Goal: Task Accomplishment & Management: Use online tool/utility

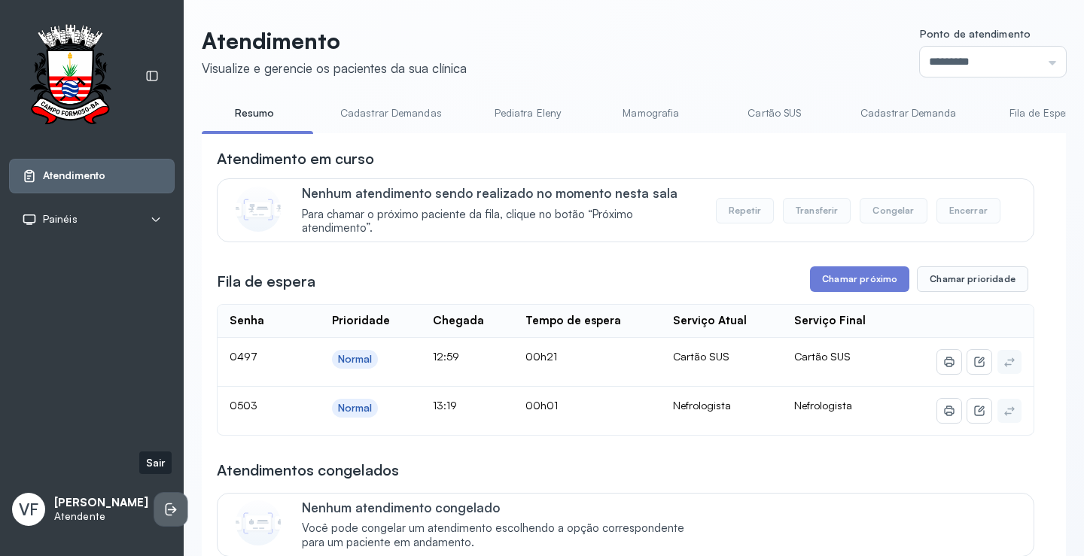
click at [154, 498] on li at bounding box center [170, 509] width 33 height 33
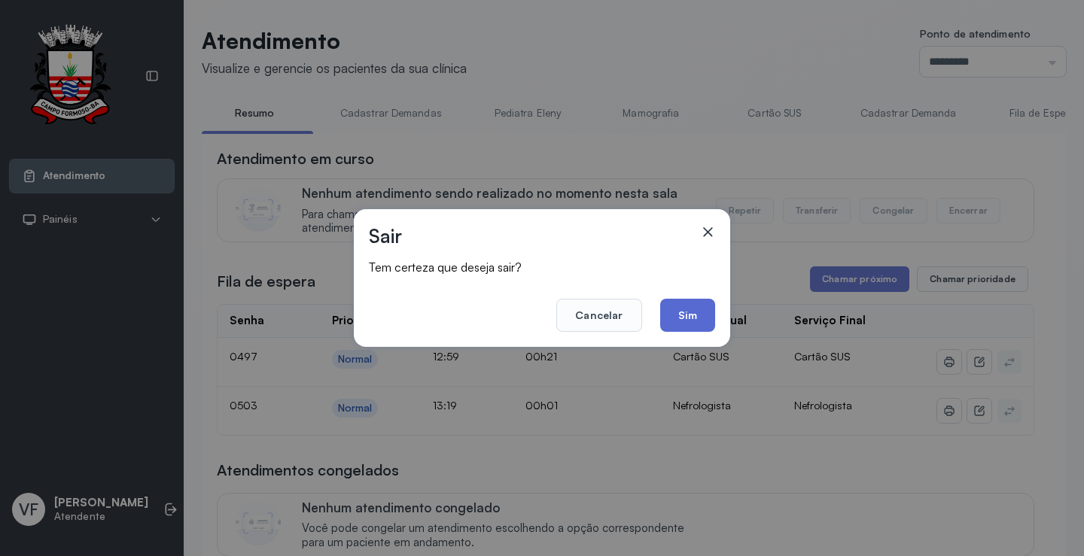
click at [676, 315] on button "Sim" at bounding box center [687, 315] width 55 height 33
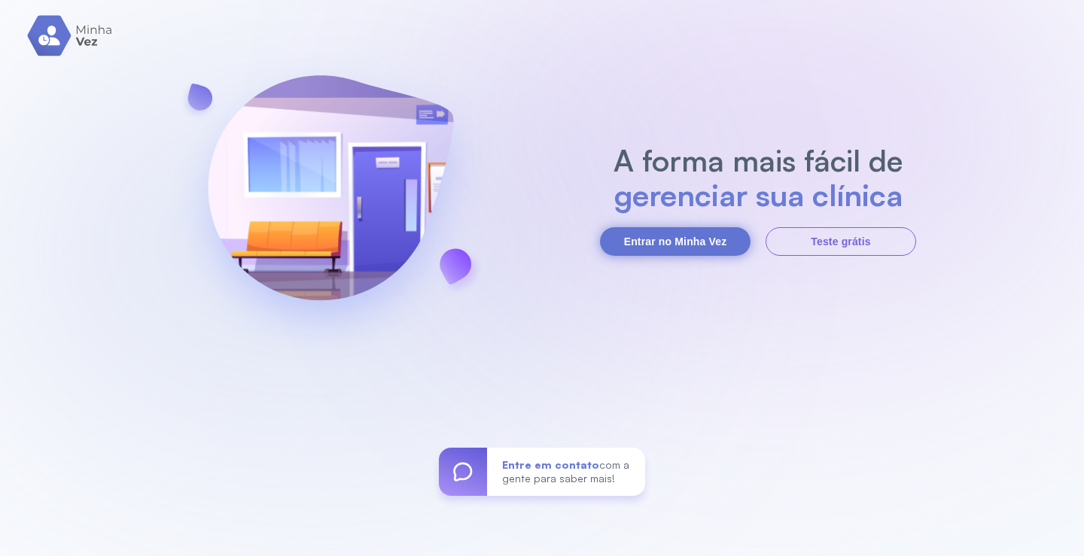
click at [715, 242] on button "Entrar no Minha Vez" at bounding box center [675, 241] width 151 height 29
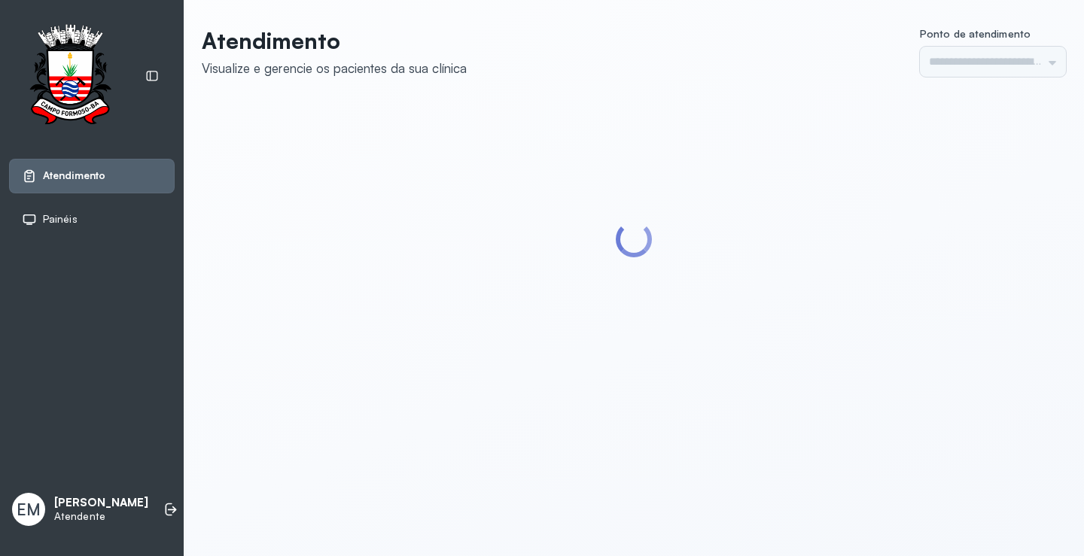
type input "*********"
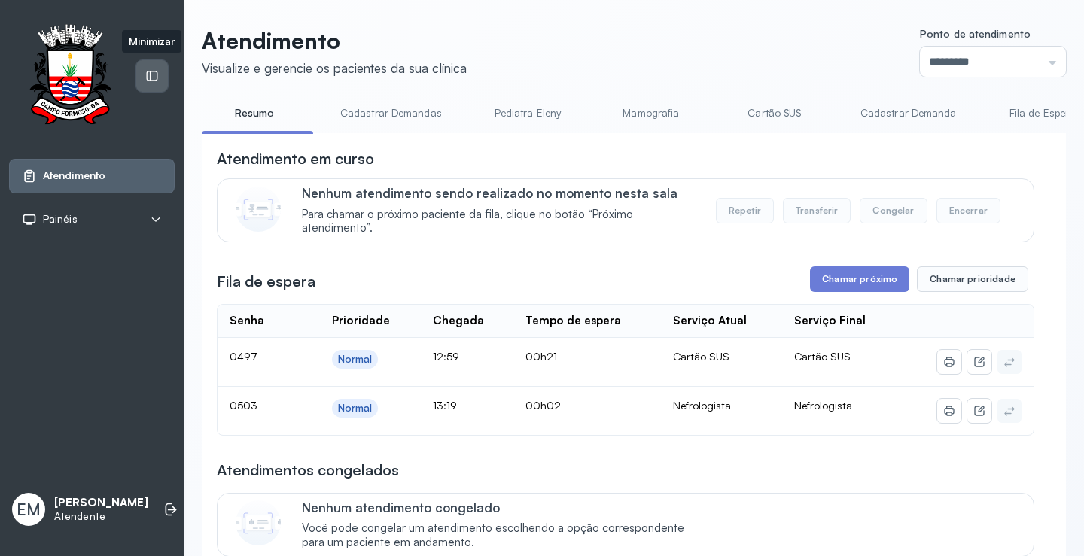
click at [155, 75] on icon at bounding box center [152, 76] width 14 height 14
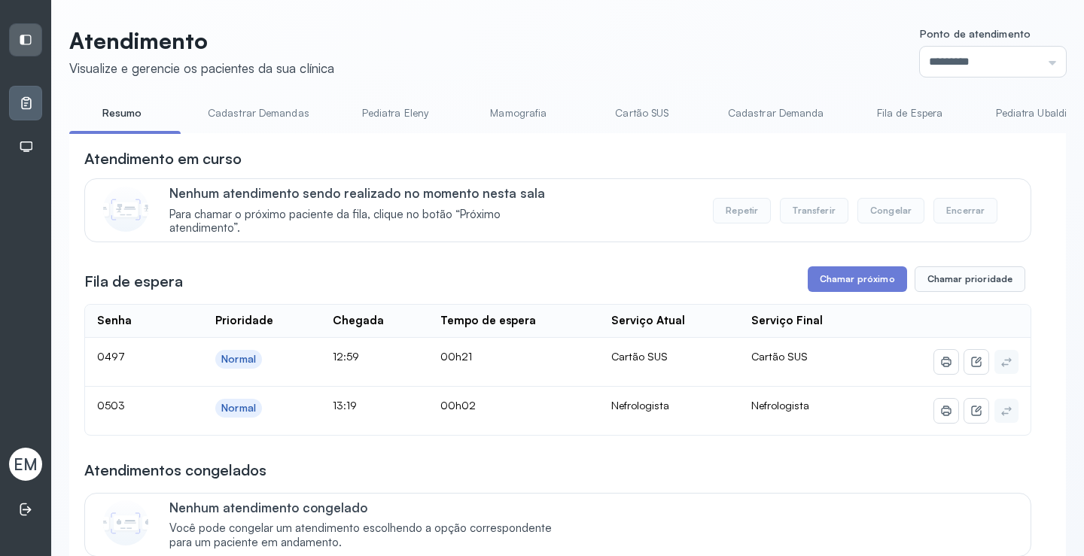
click at [939, 112] on link "Fila de Espera" at bounding box center [909, 113] width 105 height 25
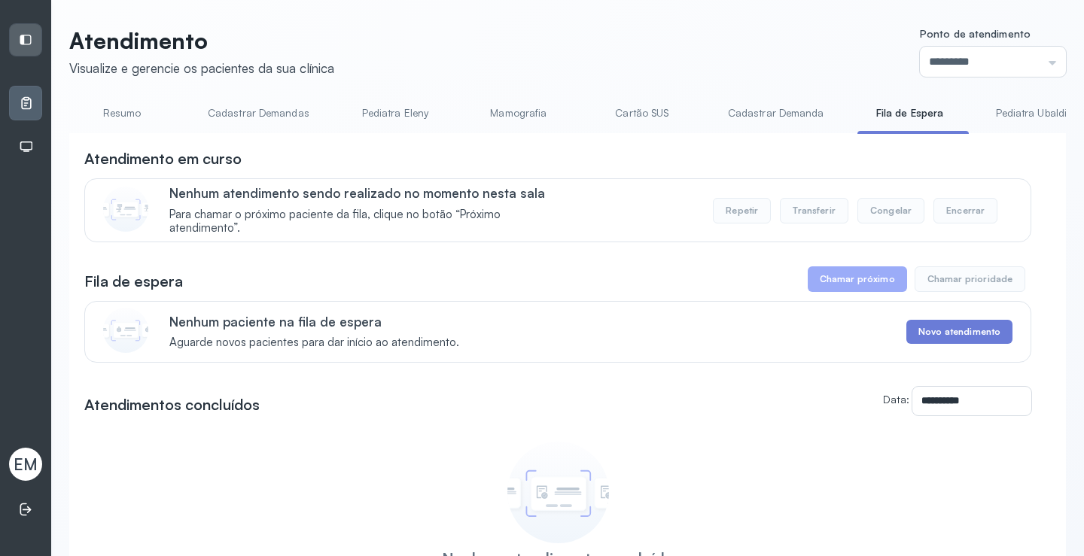
click at [1014, 114] on link "Pediatra Ubaldina" at bounding box center [1038, 113] width 114 height 25
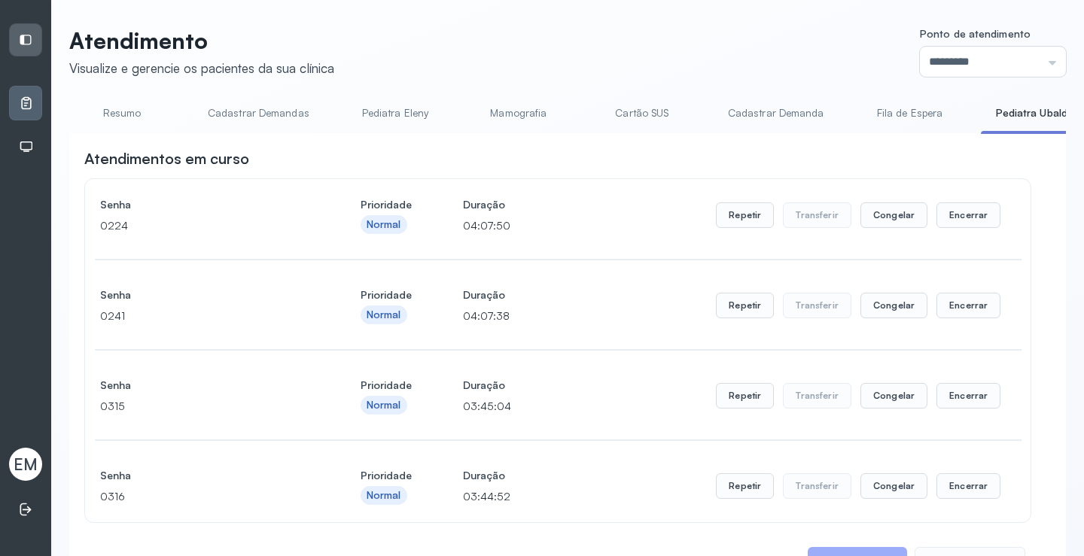
click at [109, 112] on link "Resumo" at bounding box center [121, 113] width 105 height 25
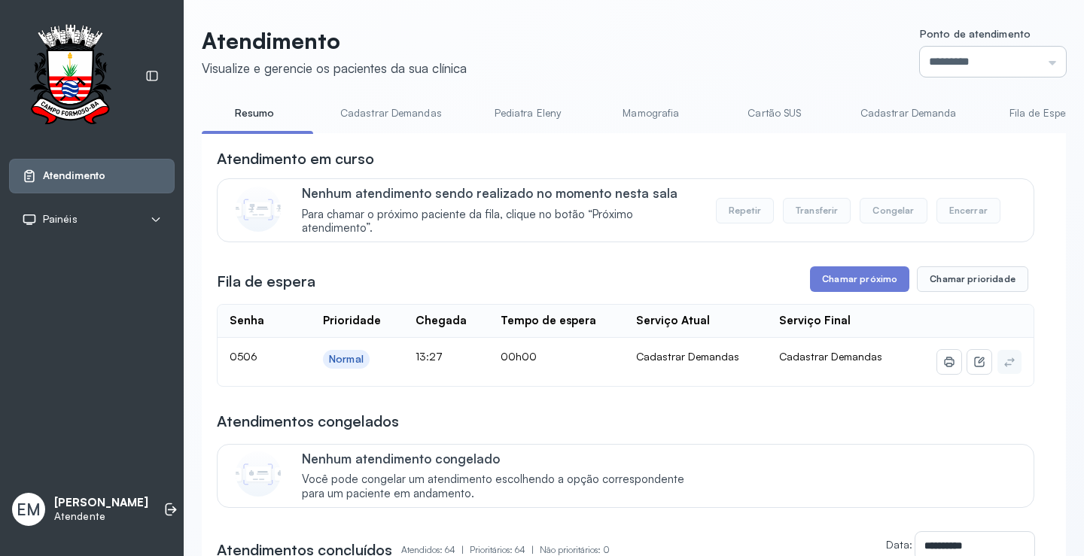
click at [927, 59] on input "*********" at bounding box center [993, 62] width 146 height 30
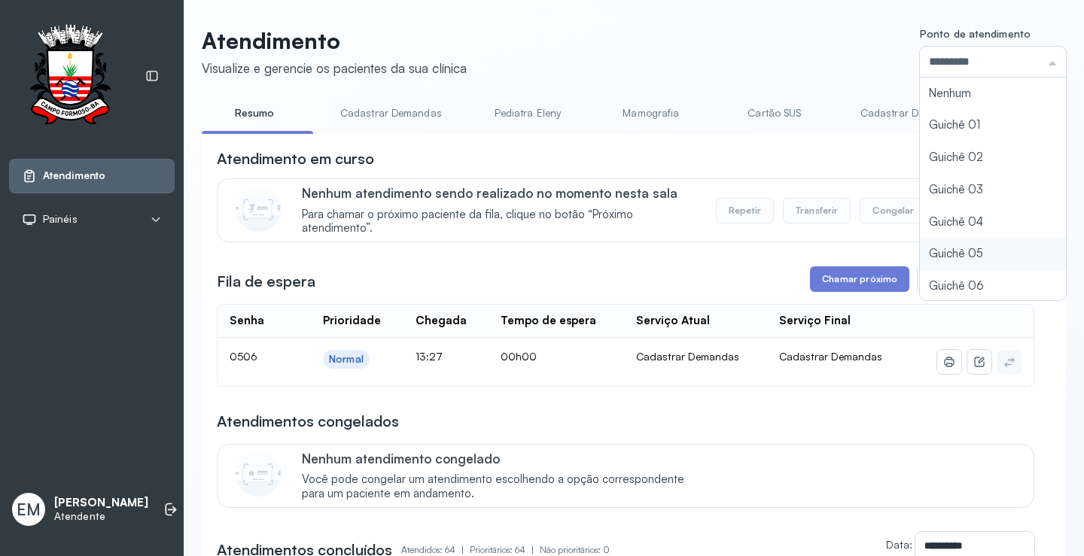
type input "*********"
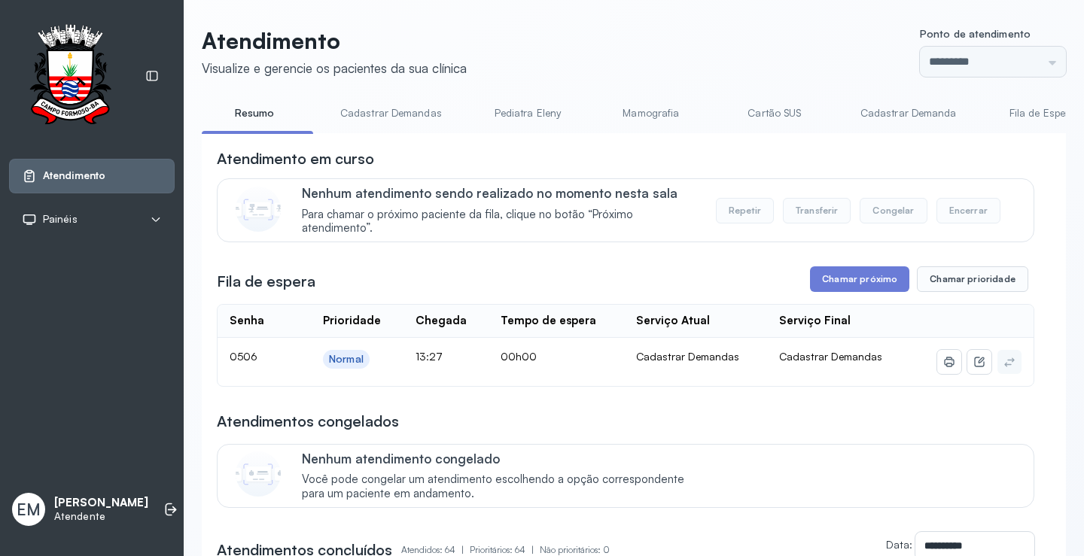
click at [855, 277] on button "Chamar próximo" at bounding box center [859, 279] width 99 height 26
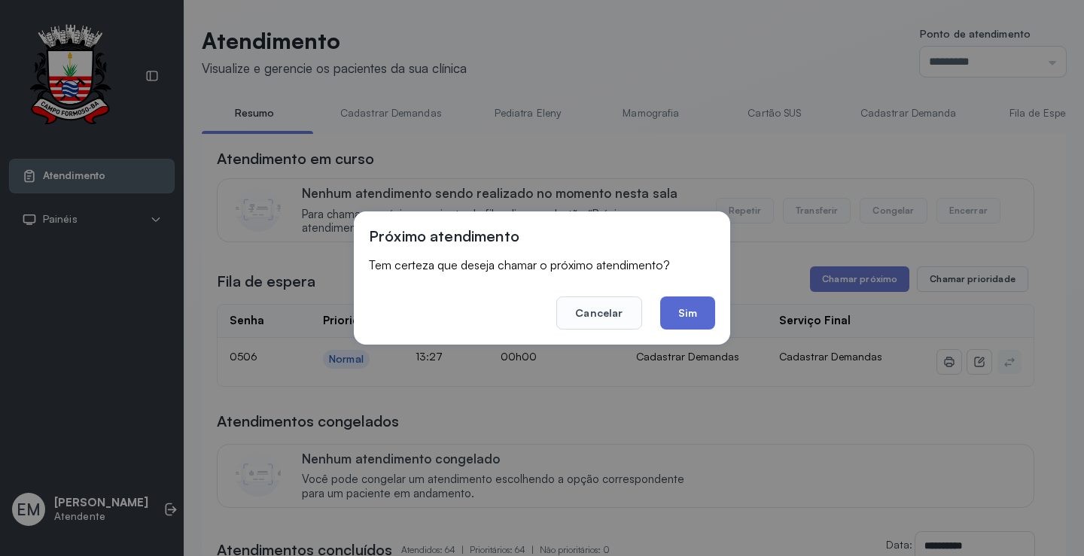
click at [679, 303] on button "Sim" at bounding box center [687, 313] width 55 height 33
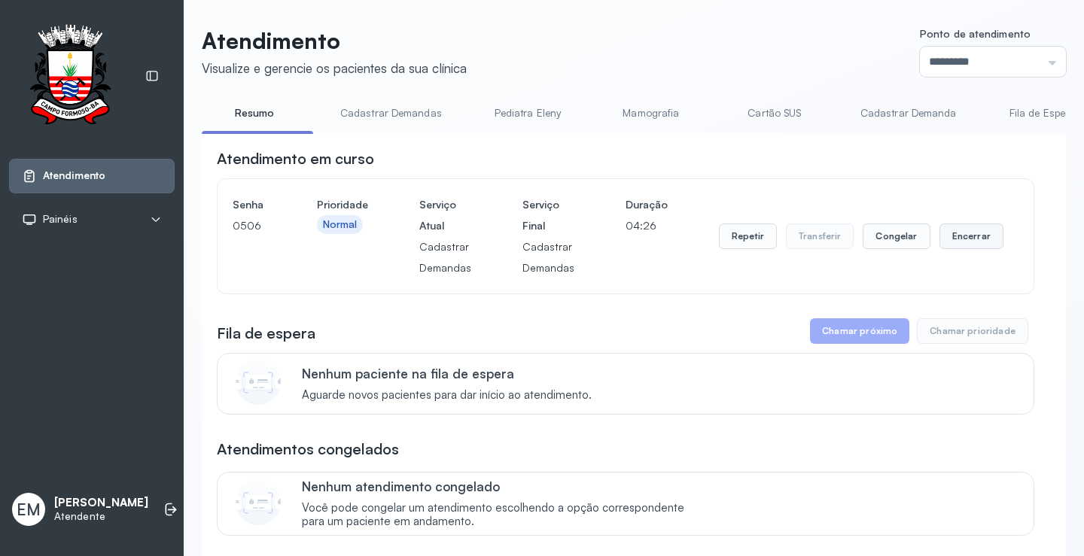
click at [950, 245] on button "Encerrar" at bounding box center [971, 237] width 64 height 26
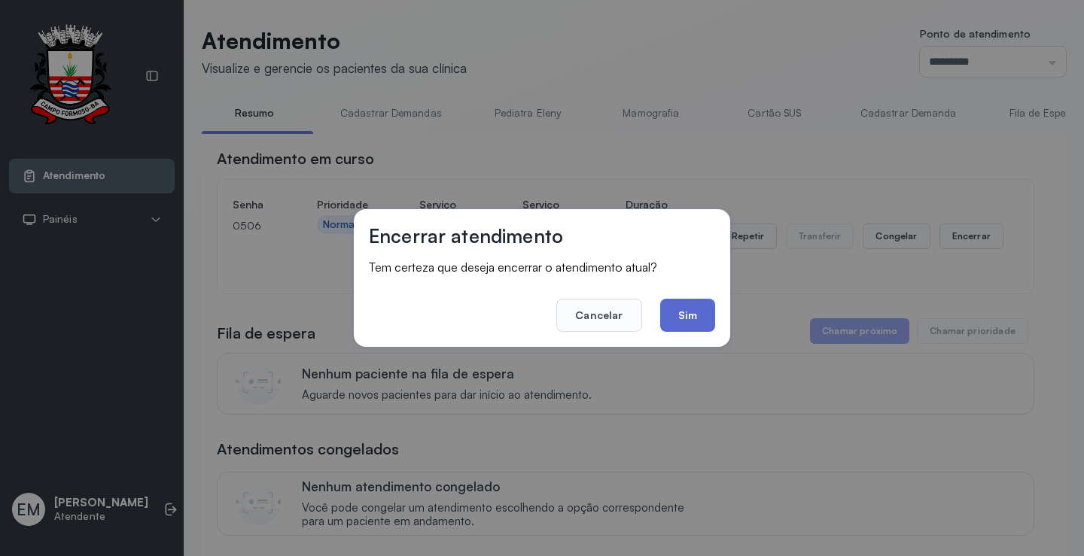
click at [692, 319] on button "Sim" at bounding box center [687, 315] width 55 height 33
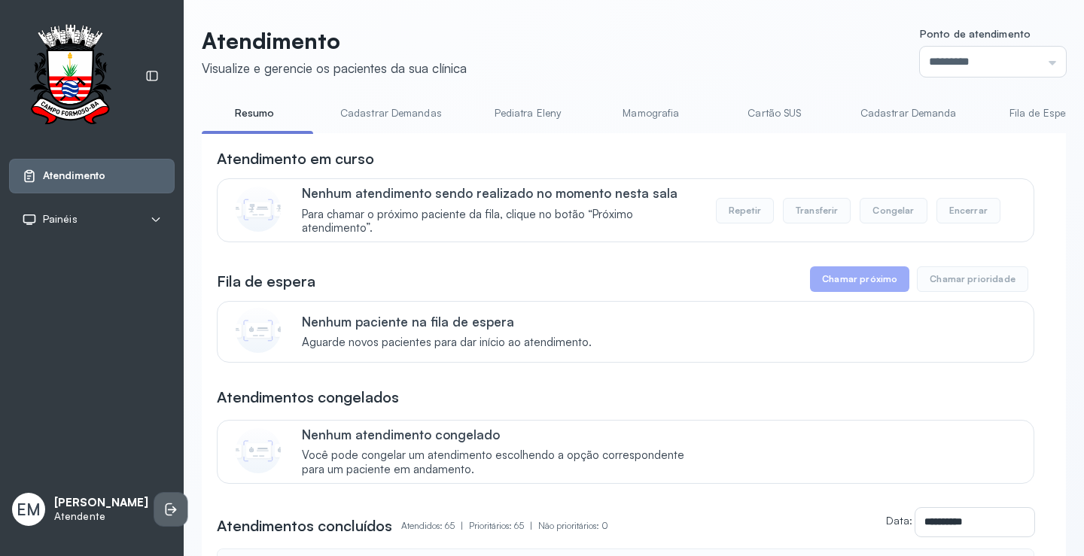
click at [154, 494] on li at bounding box center [170, 509] width 33 height 33
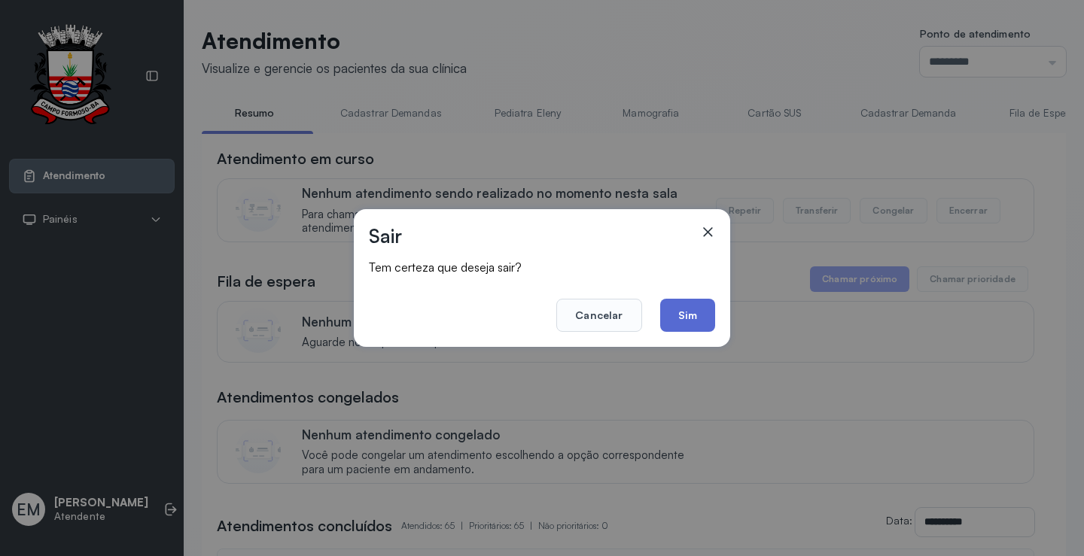
click at [685, 307] on button "Sim" at bounding box center [687, 315] width 55 height 33
